Goal: Information Seeking & Learning: Stay updated

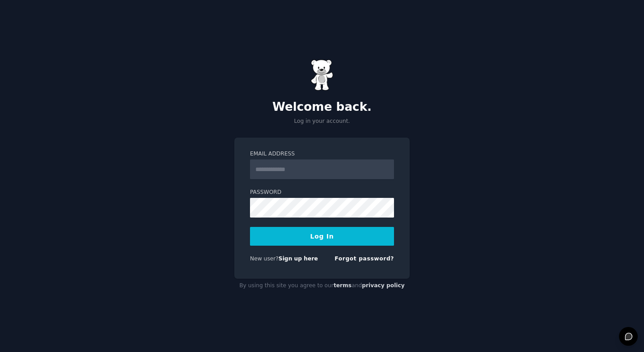
click at [275, 223] on form "Email Address Password Log In New user? Sign up here Forgot password?" at bounding box center [322, 208] width 144 height 116
type input "**********"
click at [300, 239] on button "Log In" at bounding box center [322, 236] width 144 height 19
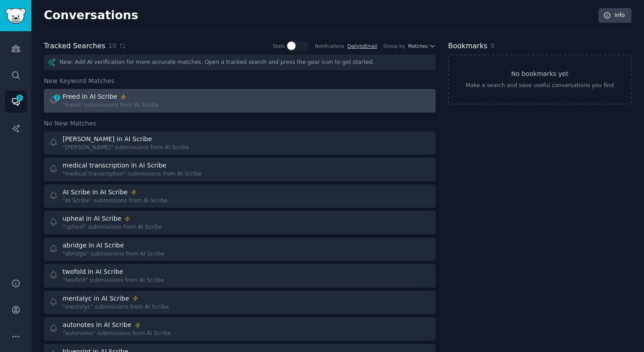
click at [234, 93] on div "2 Freed in AI Scribe "Freed" submissions from AI Scribe" at bounding box center [239, 100] width 385 height 17
